Goal: Task Accomplishment & Management: Complete application form

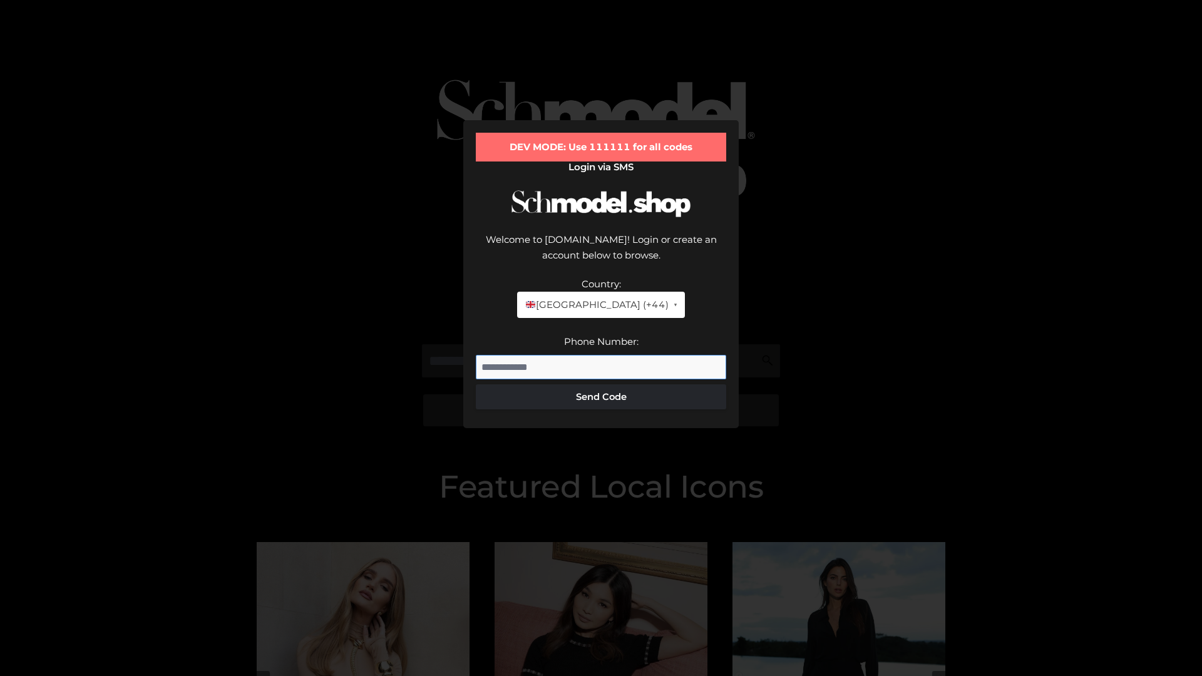
click at [601, 355] on input "Phone Number:" at bounding box center [601, 367] width 250 height 25
type input "**********"
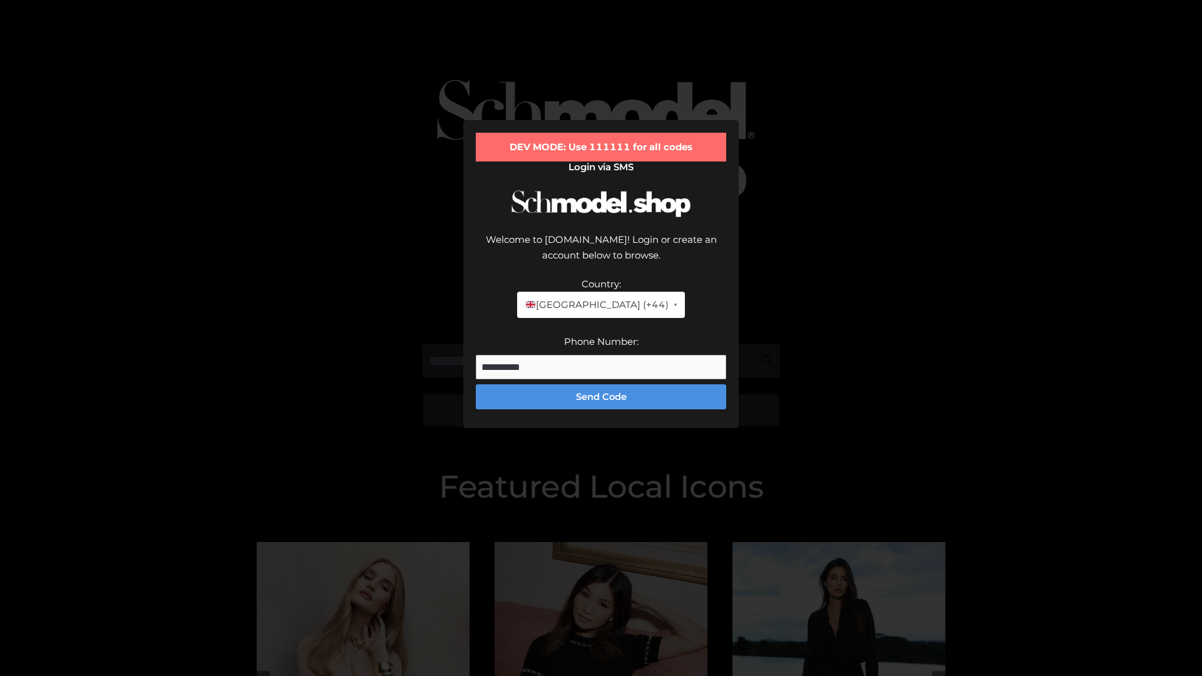
click at [601, 384] on button "Send Code" at bounding box center [601, 396] width 250 height 25
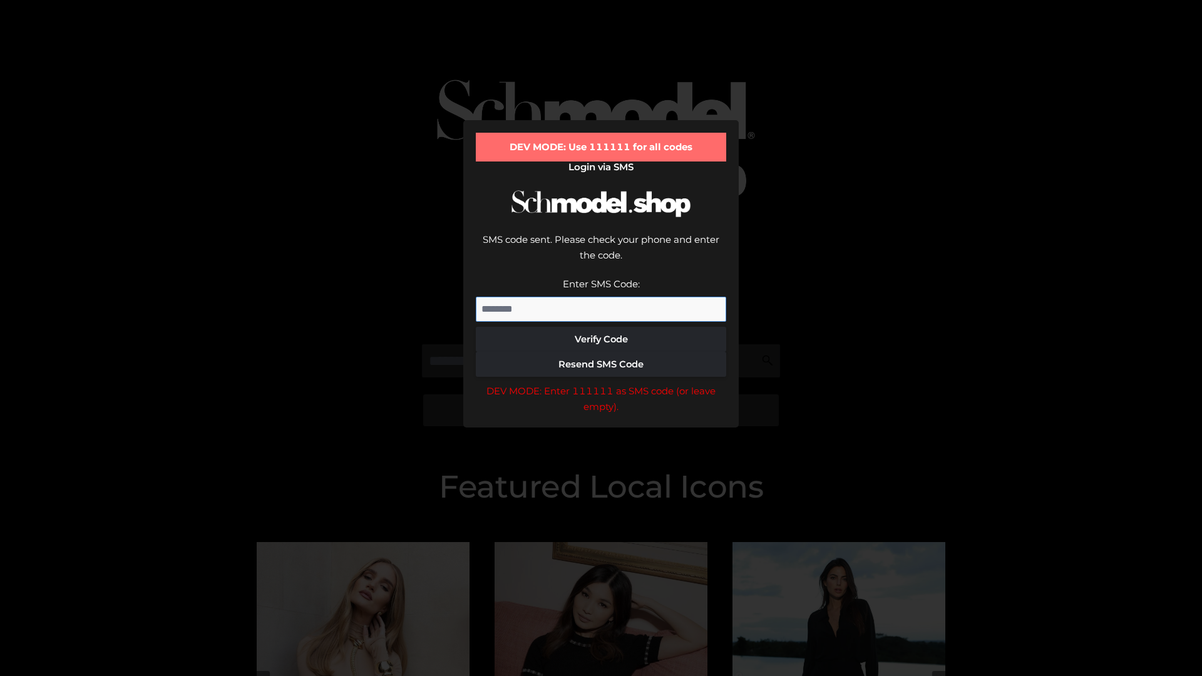
click at [601, 297] on input "Enter SMS Code:" at bounding box center [601, 309] width 250 height 25
type input "******"
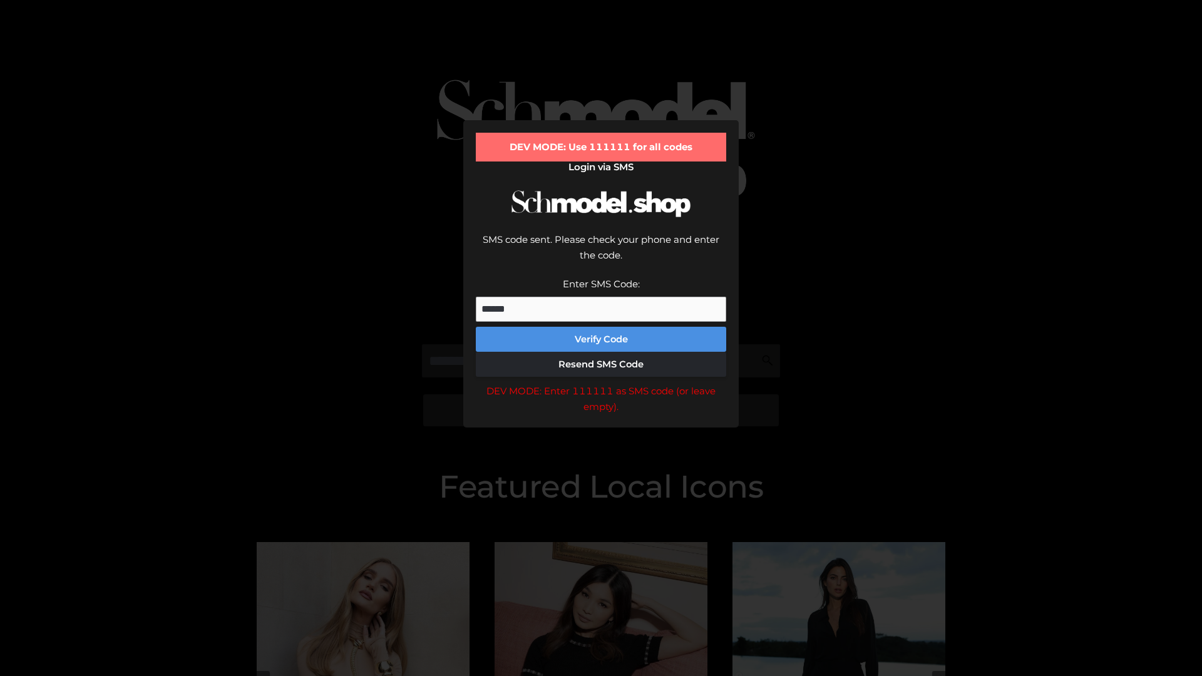
click at [601, 327] on button "Verify Code" at bounding box center [601, 339] width 250 height 25
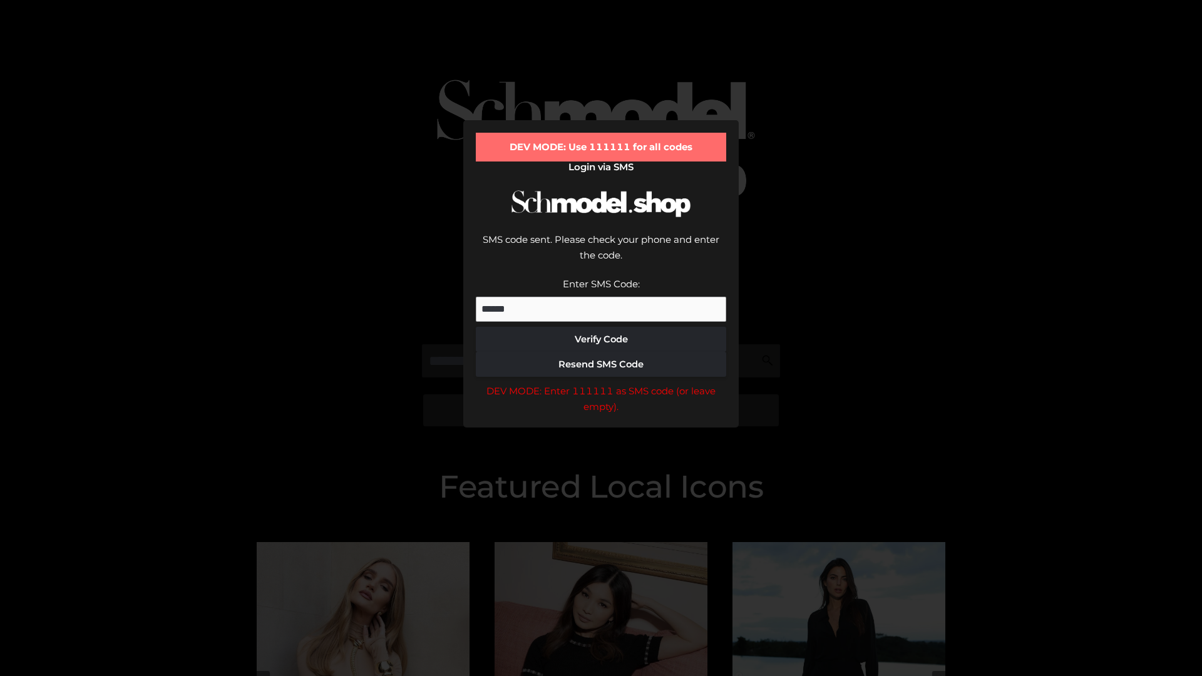
click at [601, 383] on div "DEV MODE: Enter 111111 as SMS code (or leave empty)." at bounding box center [601, 399] width 250 height 32
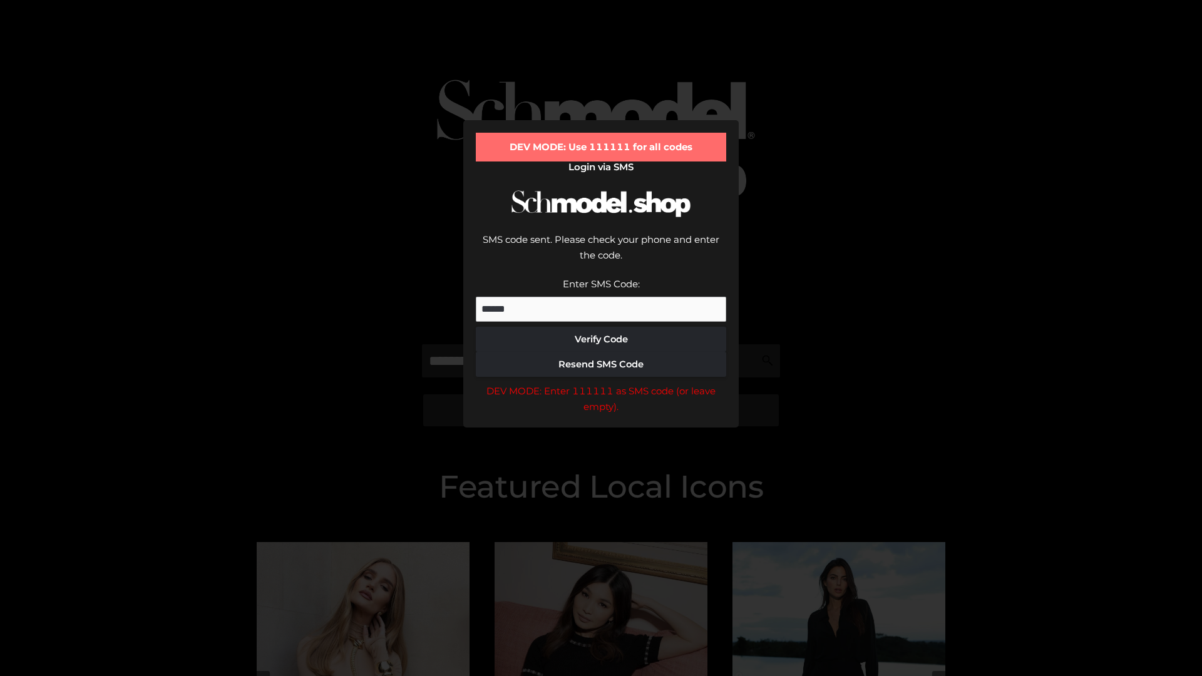
click at [601, 383] on div "DEV MODE: Enter 111111 as SMS code (or leave empty)." at bounding box center [601, 399] width 250 height 32
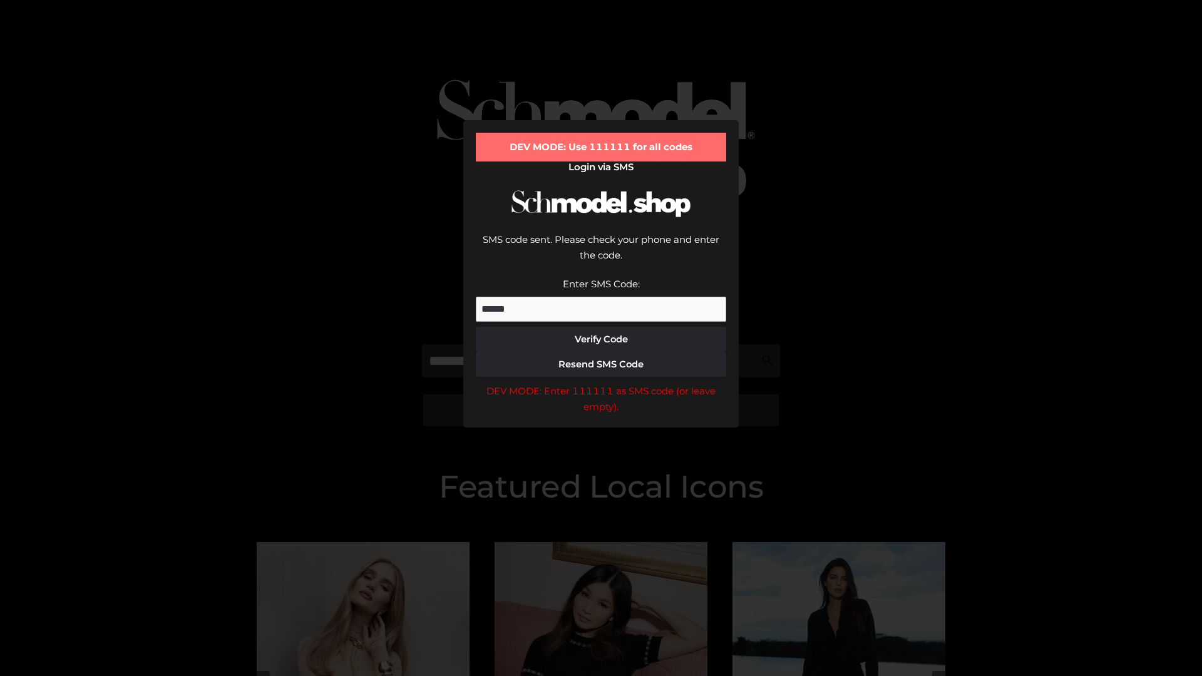
click at [601, 383] on div "DEV MODE: Enter 111111 as SMS code (or leave empty)." at bounding box center [601, 399] width 250 height 32
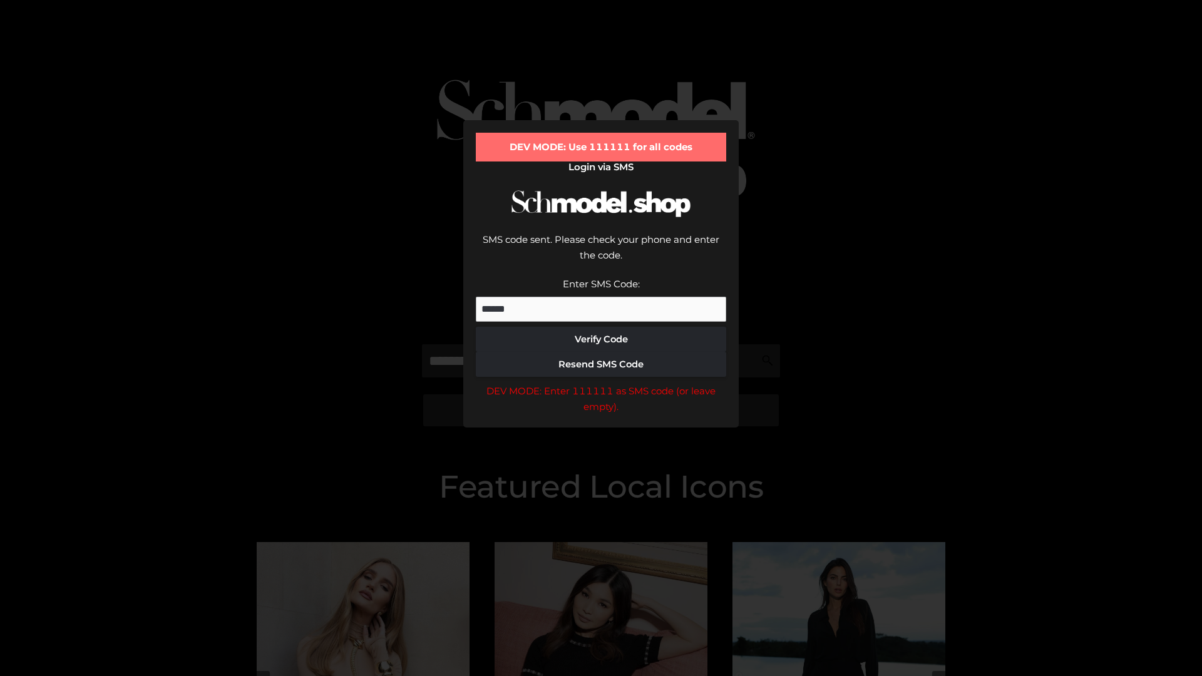
click at [601, 383] on div "DEV MODE: Enter 111111 as SMS code (or leave empty)." at bounding box center [601, 399] width 250 height 32
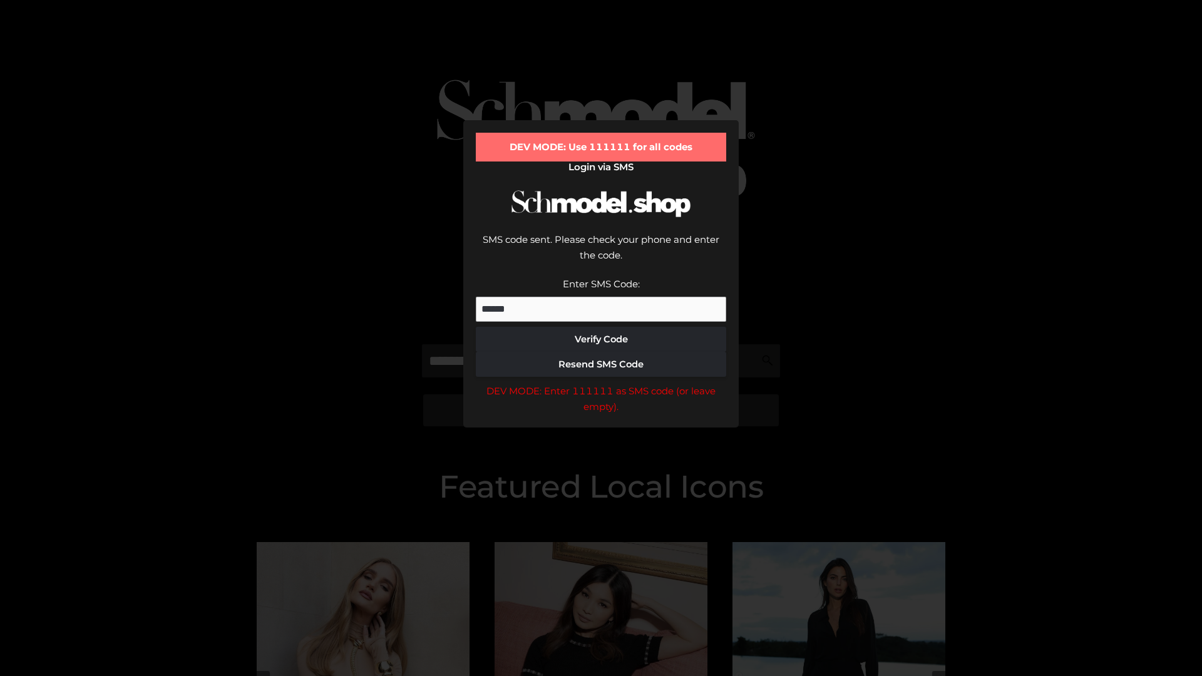
click at [601, 383] on div "DEV MODE: Enter 111111 as SMS code (or leave empty)." at bounding box center [601, 399] width 250 height 32
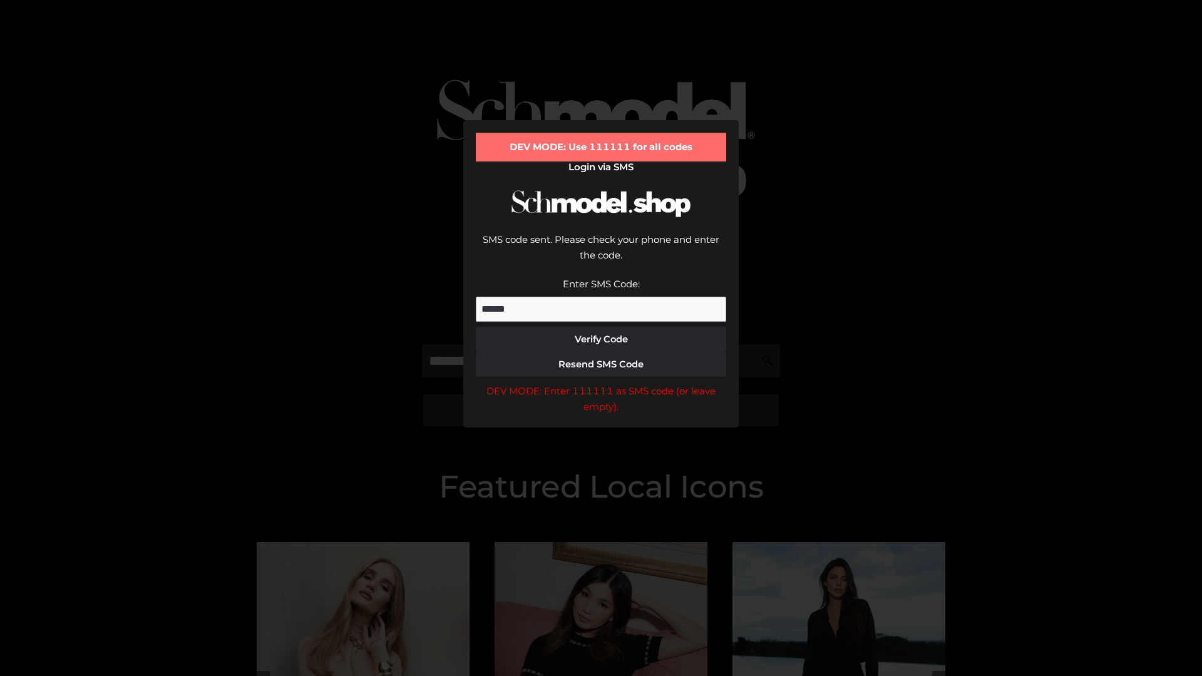
click at [601, 383] on div "DEV MODE: Enter 111111 as SMS code (or leave empty)." at bounding box center [601, 399] width 250 height 32
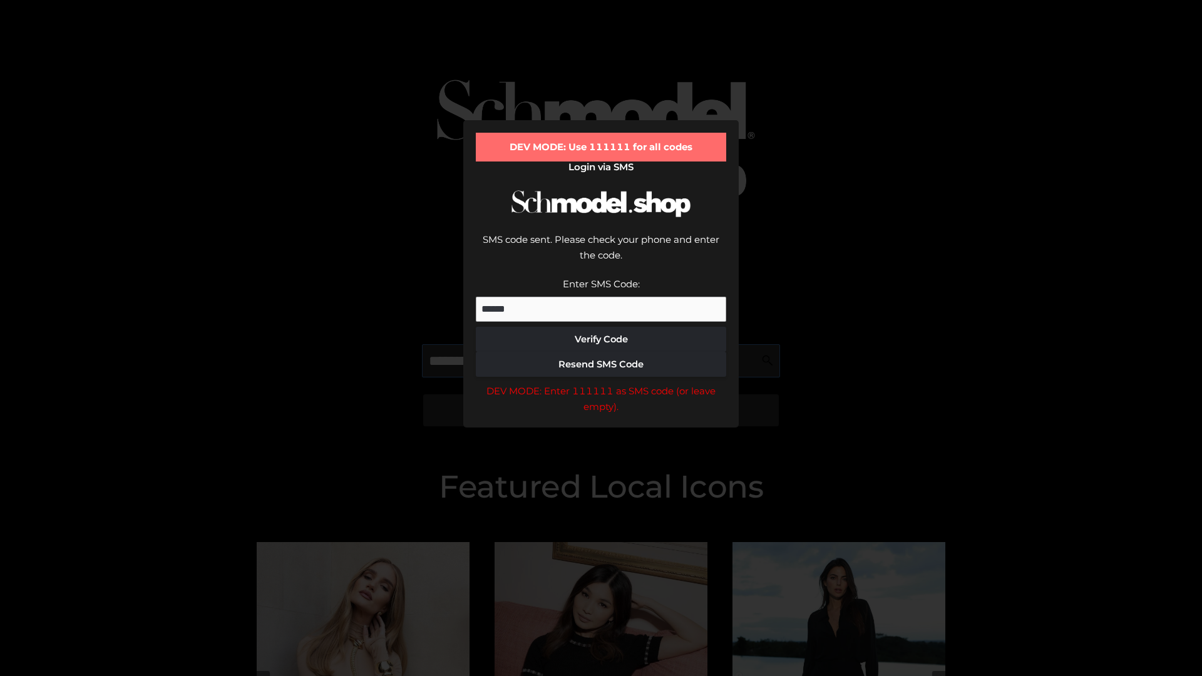
scroll to position [0, 64]
click at [601, 383] on div "DEV MODE: Enter 111111 as SMS code (or leave empty)." at bounding box center [601, 399] width 250 height 32
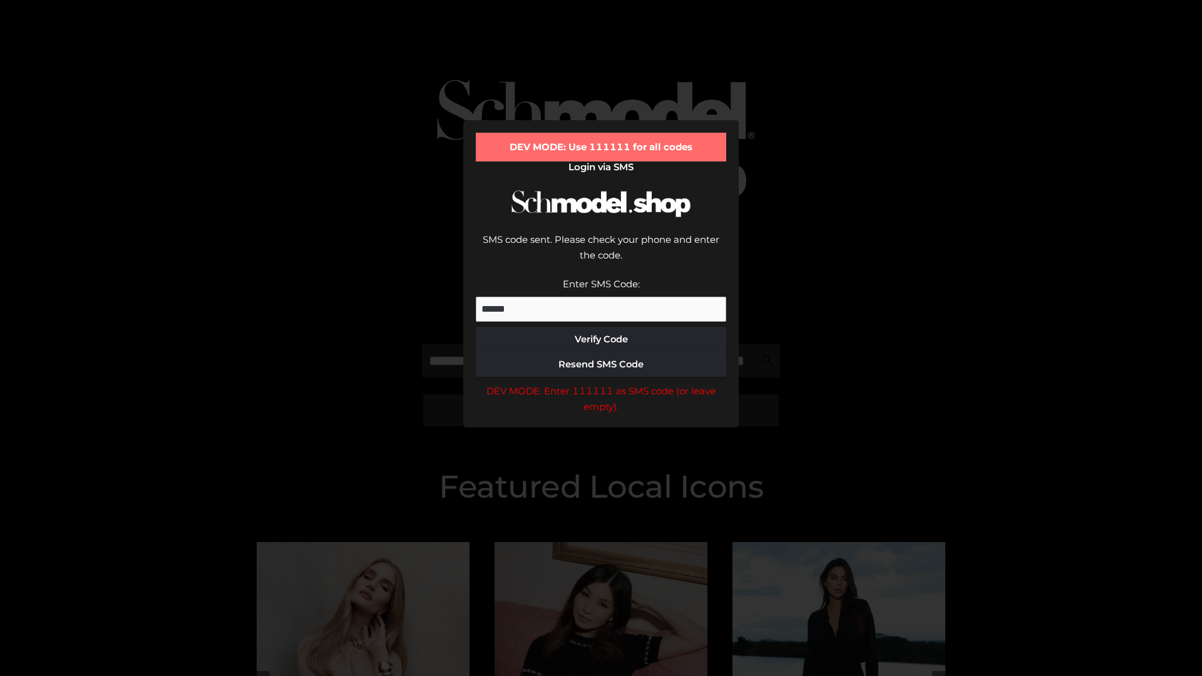
click at [601, 383] on div "DEV MODE: Enter 111111 as SMS code (or leave empty)." at bounding box center [601, 399] width 250 height 32
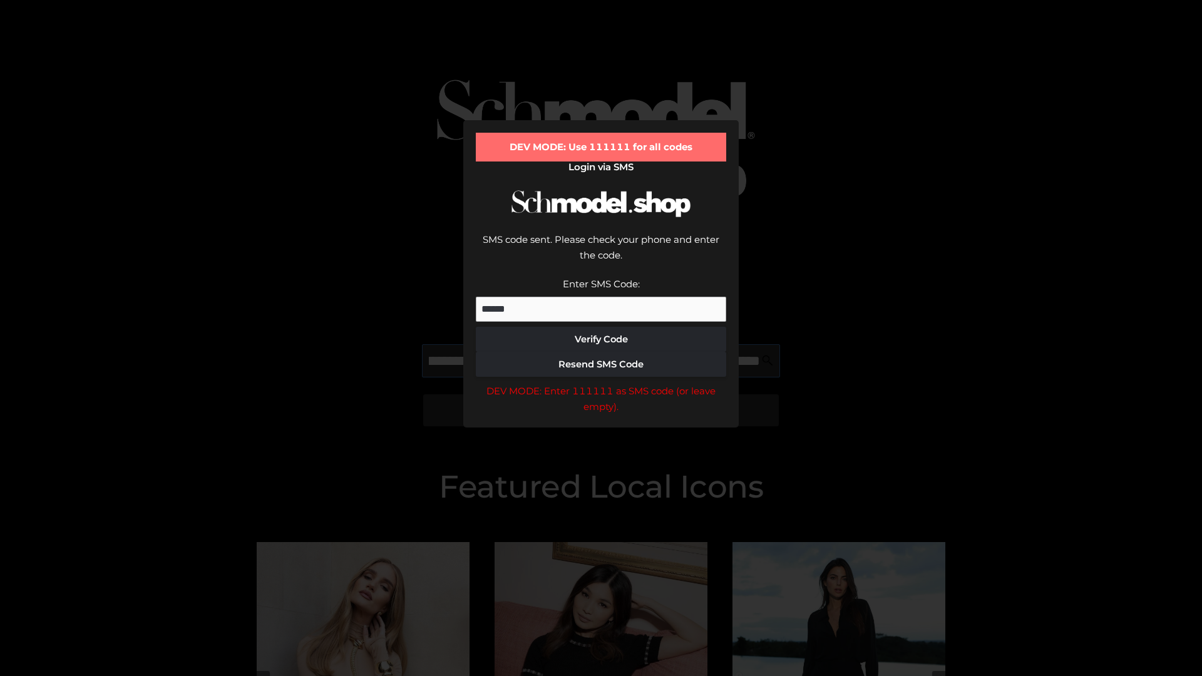
scroll to position [0, 137]
click at [601, 383] on div "DEV MODE: Enter 111111 as SMS code (or leave empty)." at bounding box center [601, 399] width 250 height 32
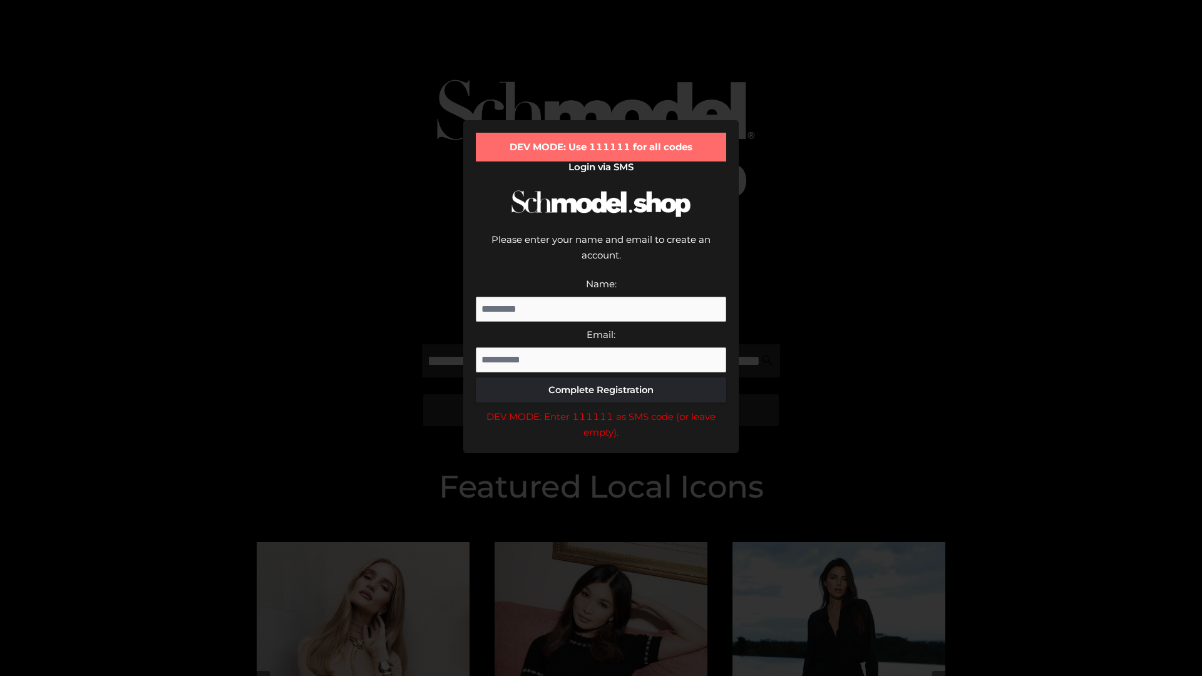
click at [601, 409] on div "DEV MODE: Enter 111111 as SMS code (or leave empty)." at bounding box center [601, 425] width 250 height 32
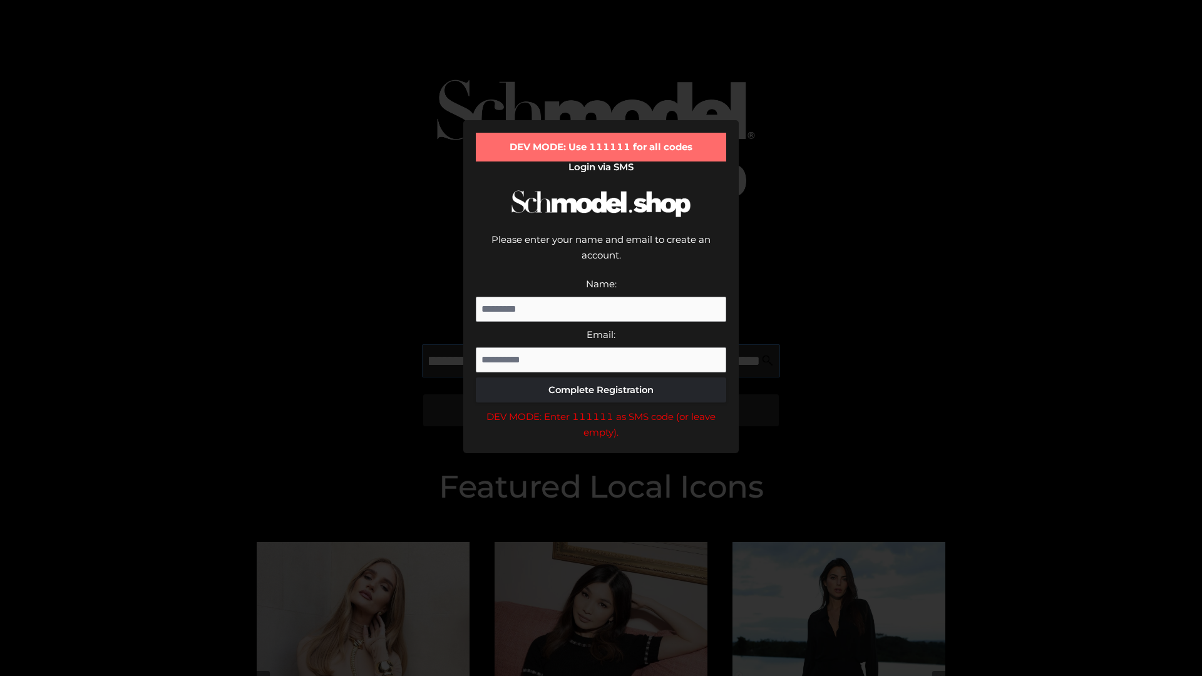
scroll to position [0, 200]
click at [601, 409] on div "DEV MODE: Enter 111111 as SMS code (or leave empty)." at bounding box center [601, 425] width 250 height 32
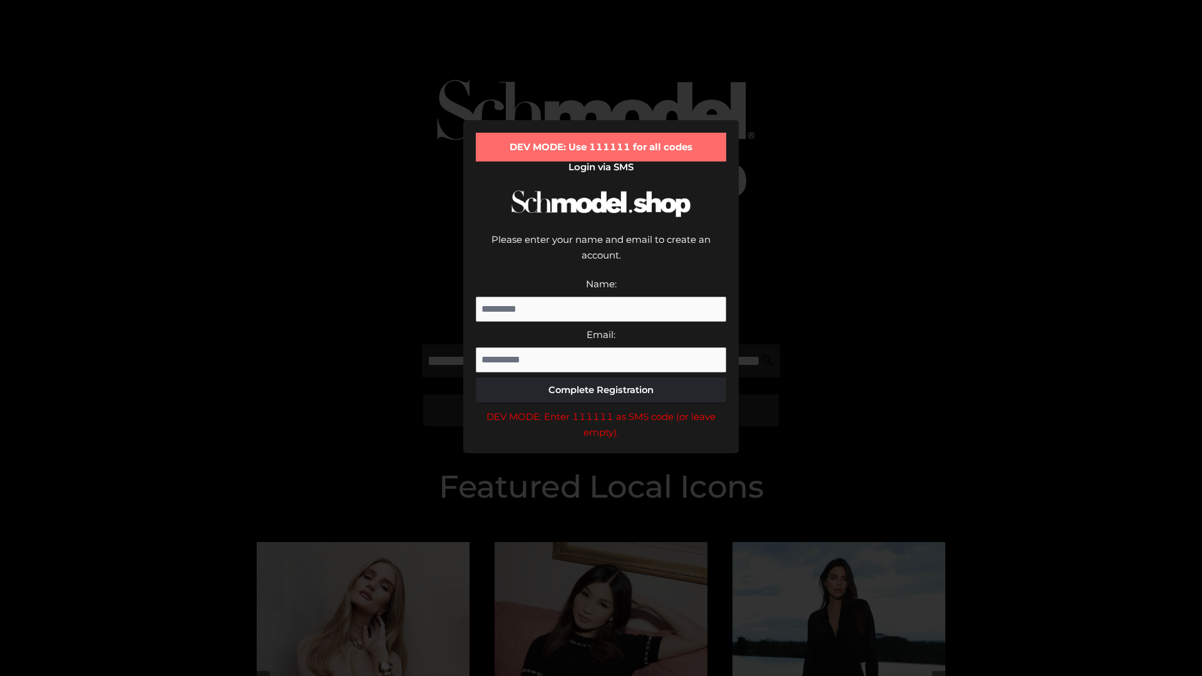
click at [601, 409] on div "DEV MODE: Enter 111111 as SMS code (or leave empty)." at bounding box center [601, 425] width 250 height 32
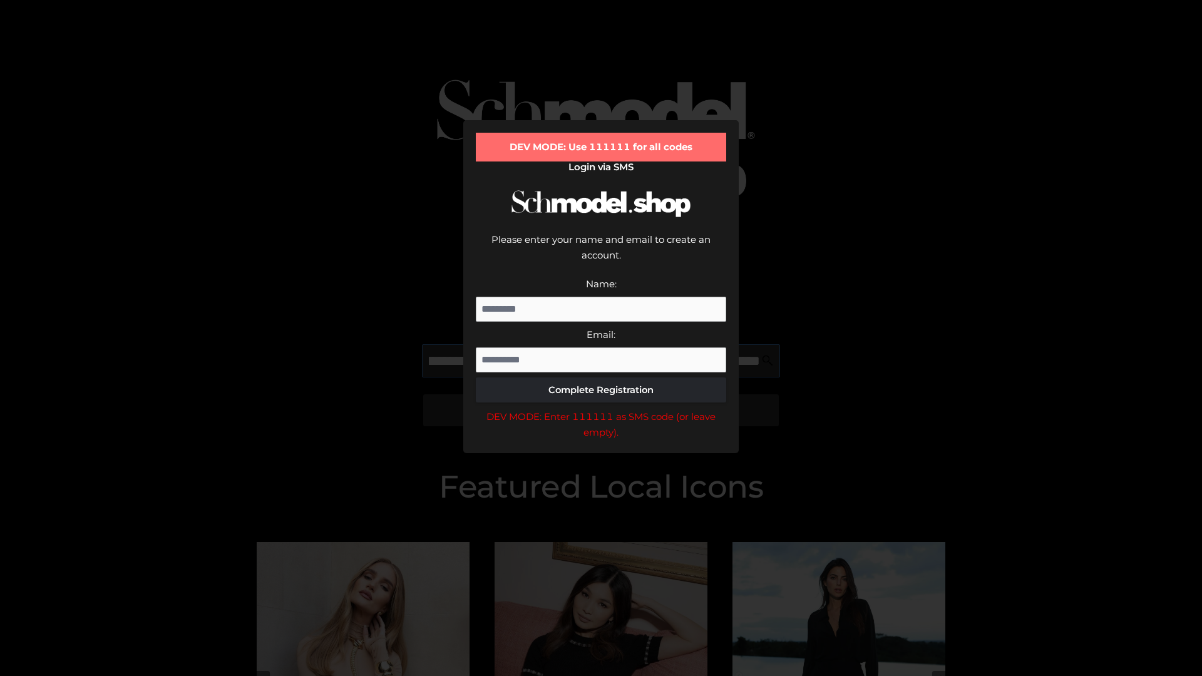
scroll to position [0, 272]
click at [601, 409] on div "DEV MODE: Enter 111111 as SMS code (or leave empty)." at bounding box center [601, 425] width 250 height 32
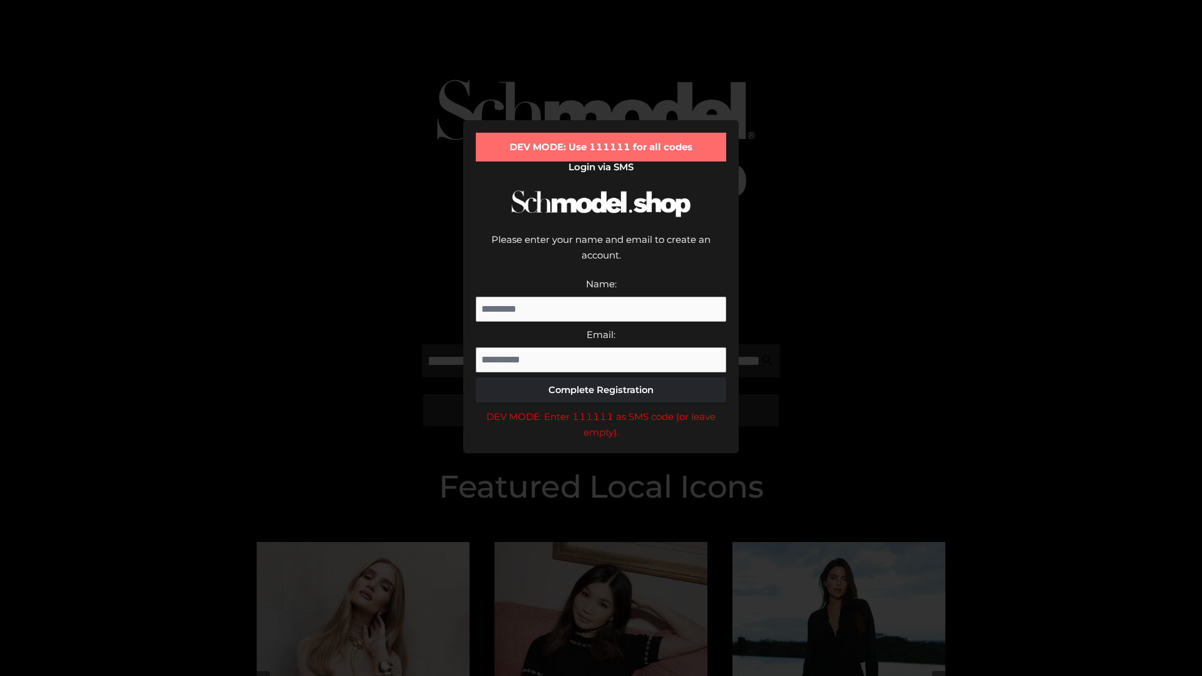
click at [601, 409] on div "DEV MODE: Enter 111111 as SMS code (or leave empty)." at bounding box center [601, 425] width 250 height 32
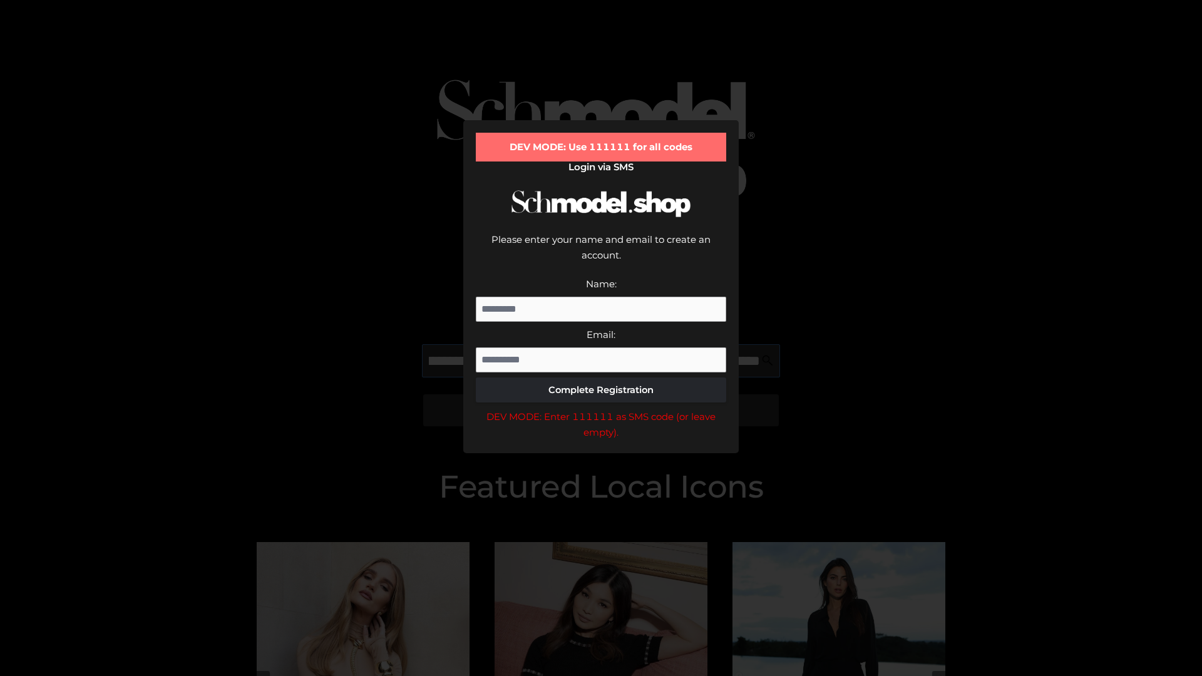
scroll to position [0, 349]
click at [601, 409] on div "DEV MODE: Enter 111111 as SMS code (or leave empty)." at bounding box center [601, 425] width 250 height 32
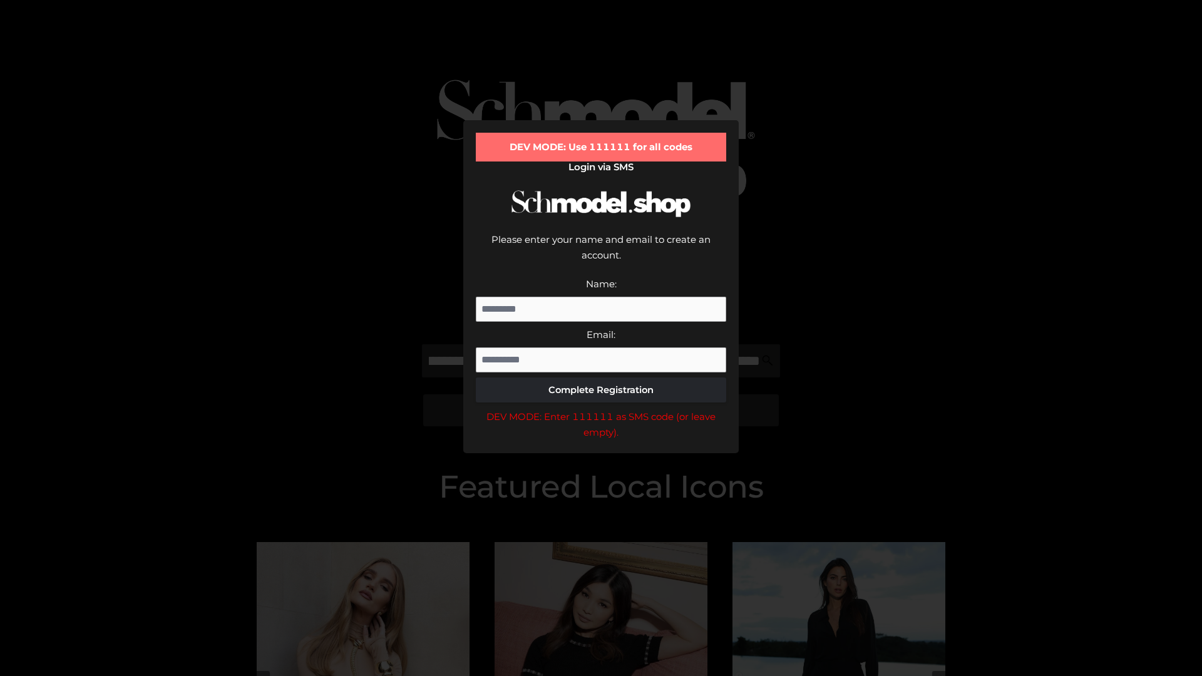
click at [601, 409] on div "DEV MODE: Enter 111111 as SMS code (or leave empty)." at bounding box center [601, 425] width 250 height 32
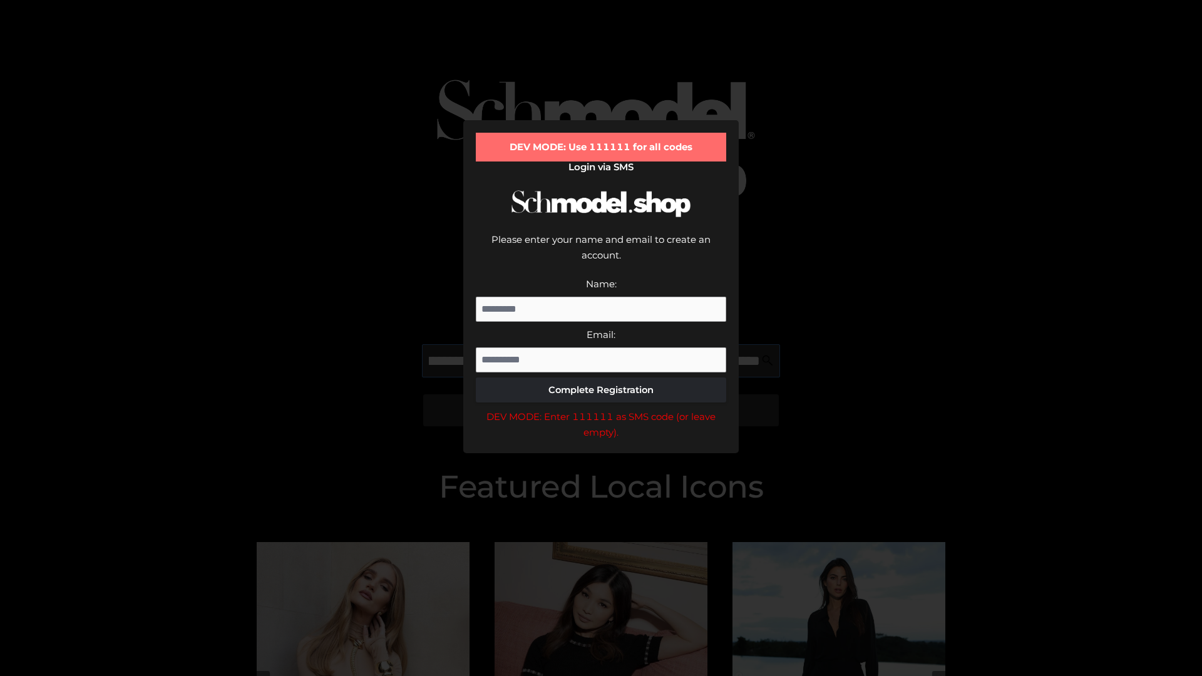
scroll to position [0, 427]
click at [601, 409] on div "DEV MODE: Enter 111111 as SMS code (or leave empty)." at bounding box center [601, 425] width 250 height 32
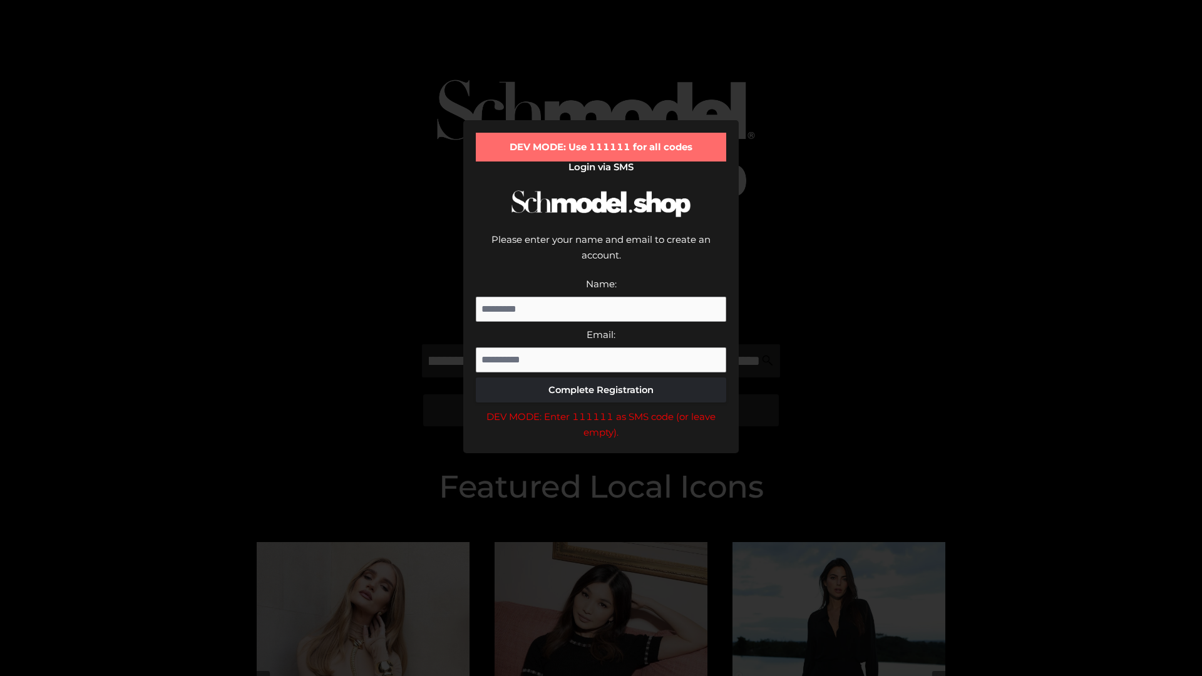
click at [601, 409] on div "DEV MODE: Enter 111111 as SMS code (or leave empty)." at bounding box center [601, 425] width 250 height 32
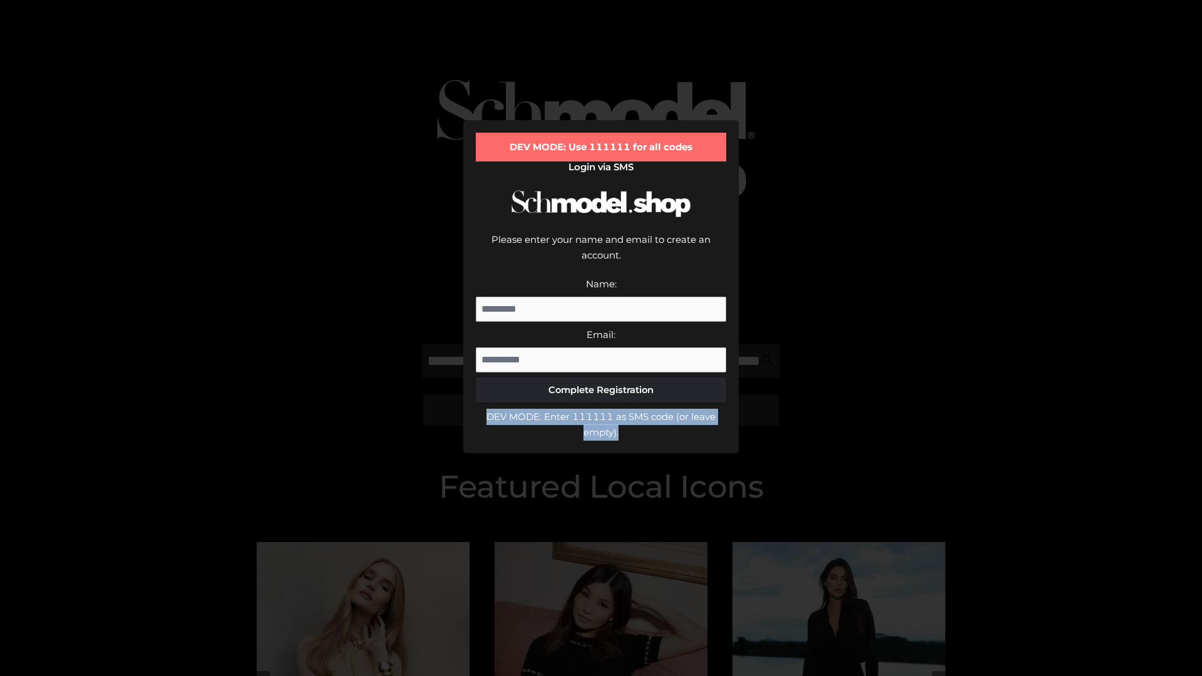
scroll to position [0, 0]
type input "**********"
